Goal: Check status: Check status

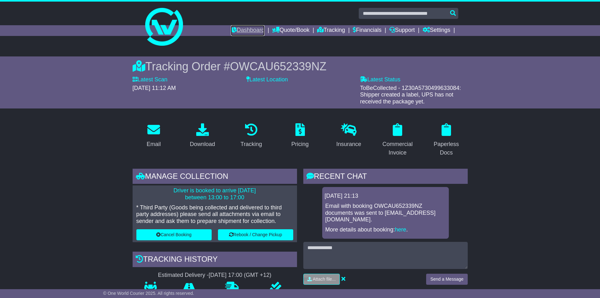
drag, startPoint x: 0, startPoint y: 0, endPoint x: 239, endPoint y: 30, distance: 240.8
click at [239, 30] on link "Dashboard" at bounding box center [248, 30] width 34 height 11
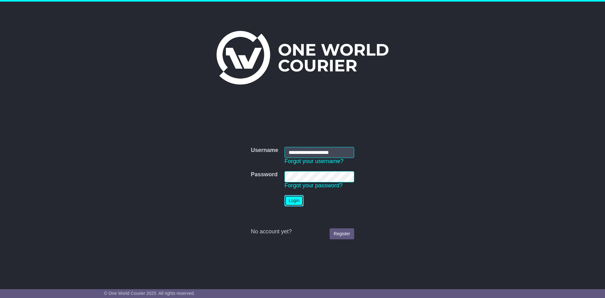
click at [293, 198] on button "Login" at bounding box center [293, 200] width 19 height 11
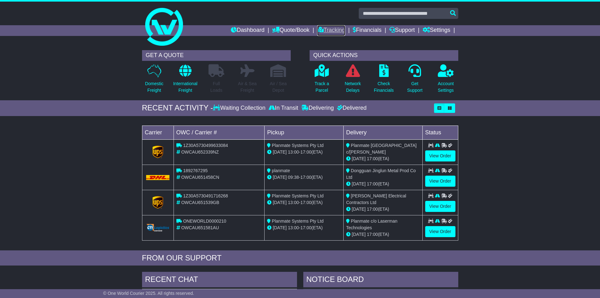
click at [319, 31] on link "Tracking" at bounding box center [331, 30] width 28 height 11
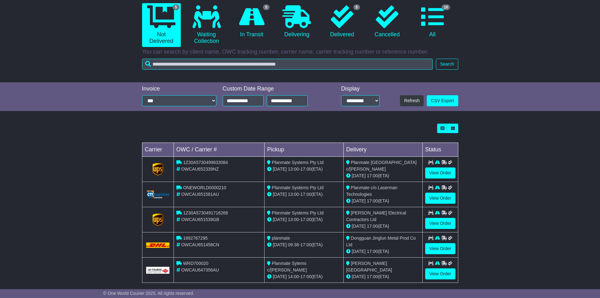
scroll to position [63, 0]
